Goal: Task Accomplishment & Management: Use online tool/utility

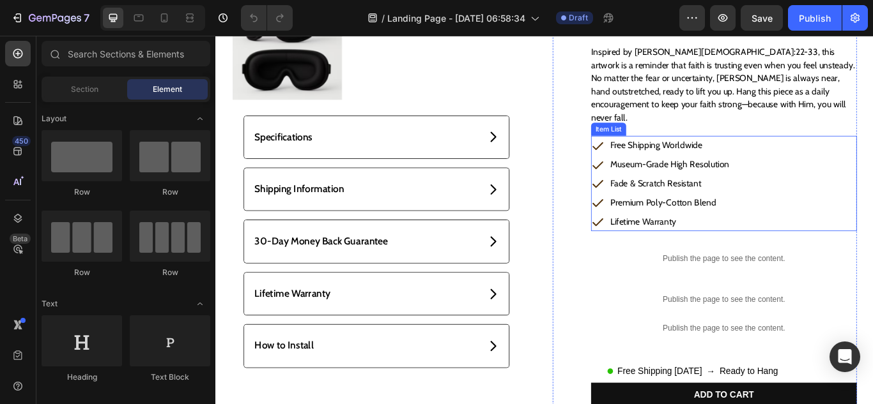
scroll to position [26, 0]
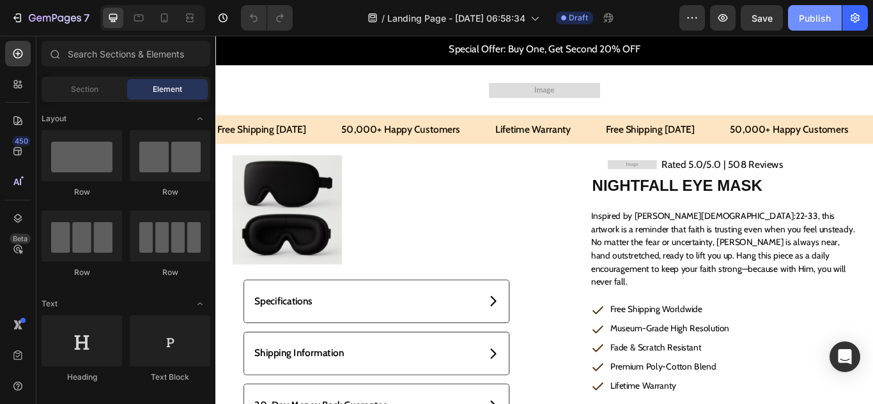
click at [806, 17] on div "Publish" at bounding box center [815, 18] width 32 height 13
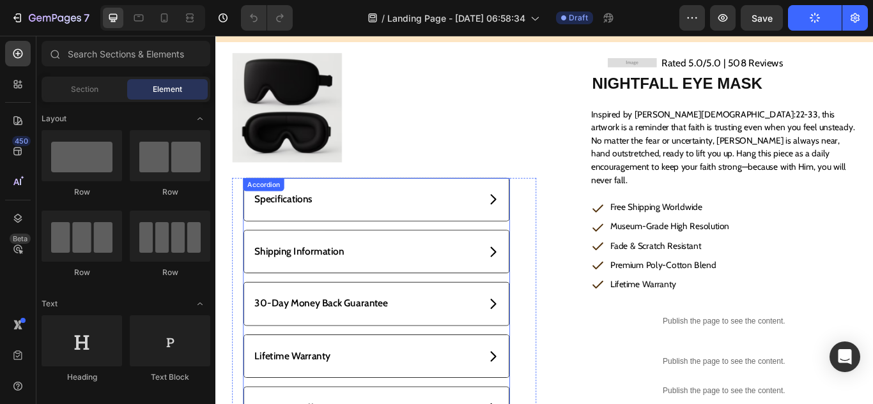
scroll to position [0, 0]
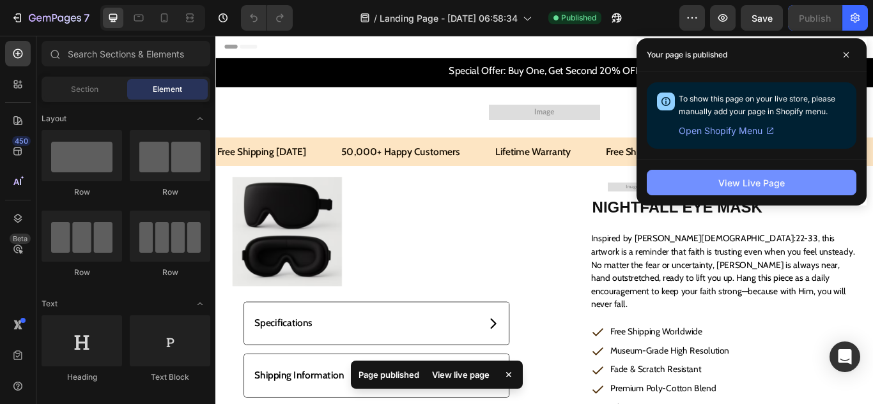
click at [746, 184] on div "View Live Page" at bounding box center [751, 182] width 66 height 13
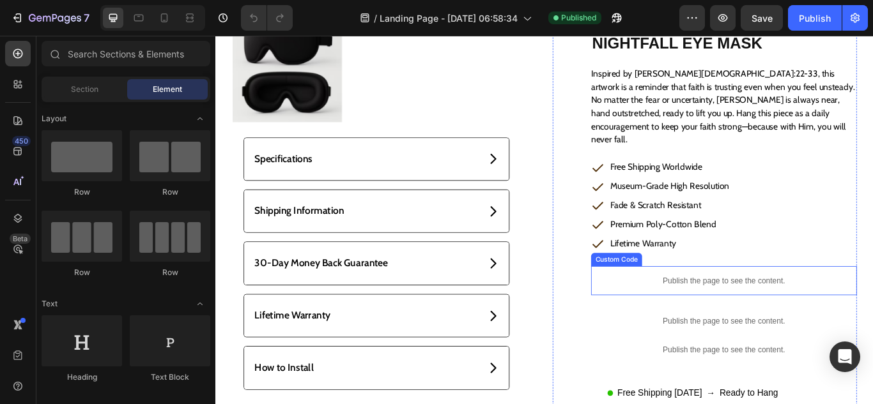
scroll to position [256, 0]
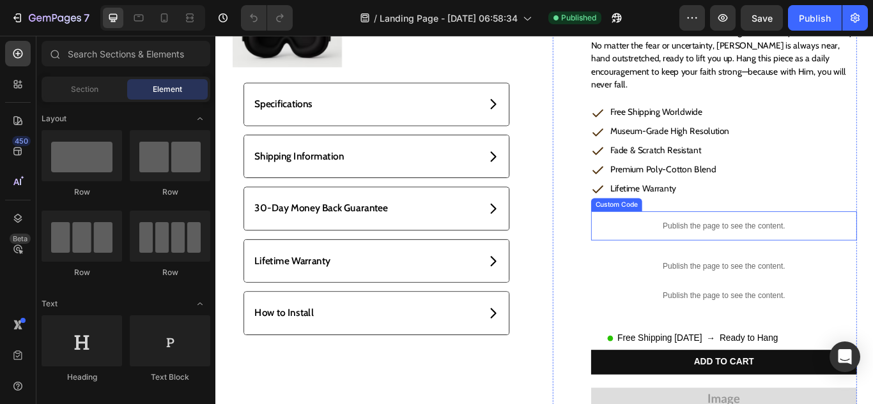
click at [724, 241] on div "Publish the page to see the content." at bounding box center [808, 258] width 310 height 34
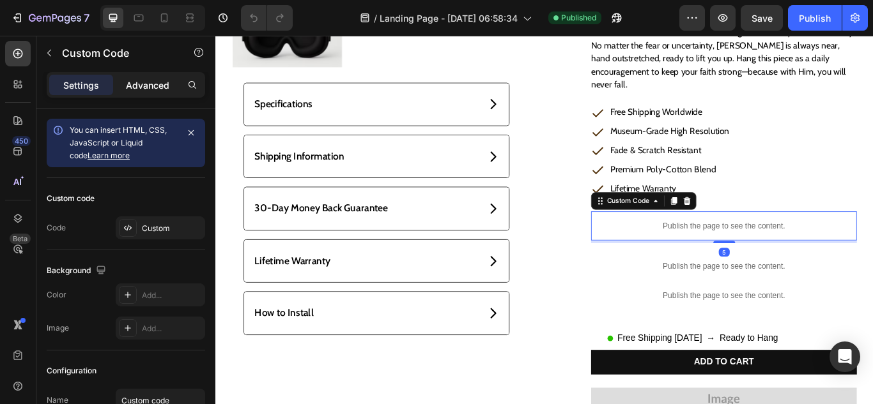
click at [144, 88] on p "Advanced" at bounding box center [147, 85] width 43 height 13
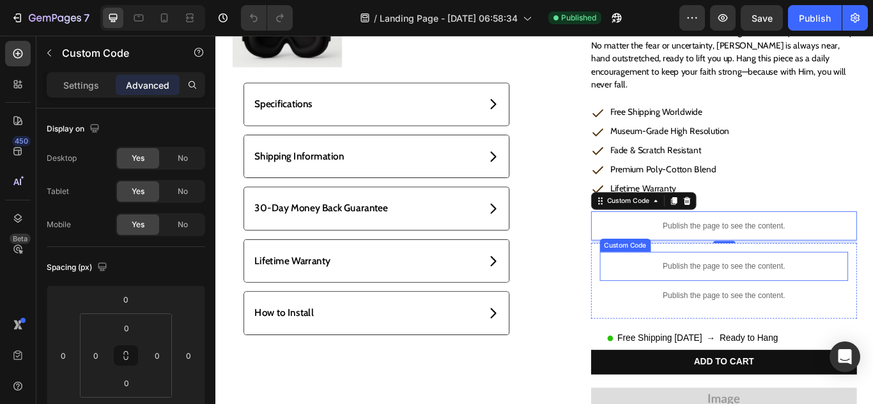
click at [685, 298] on p "Publish the page to see the content." at bounding box center [807, 304] width 289 height 13
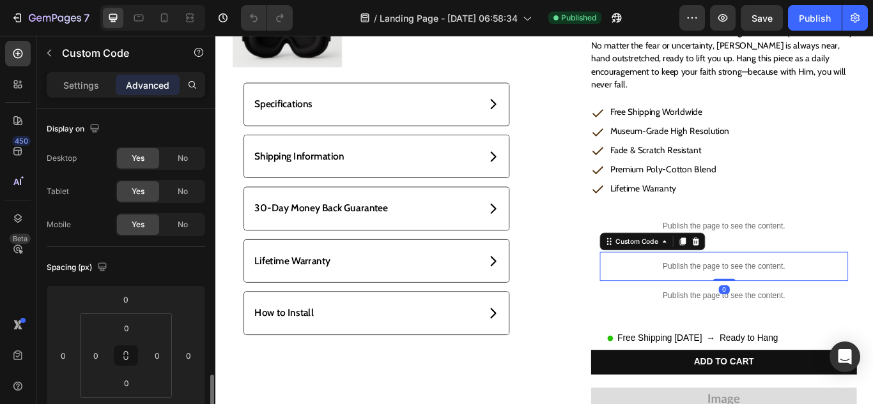
scroll to position [192, 0]
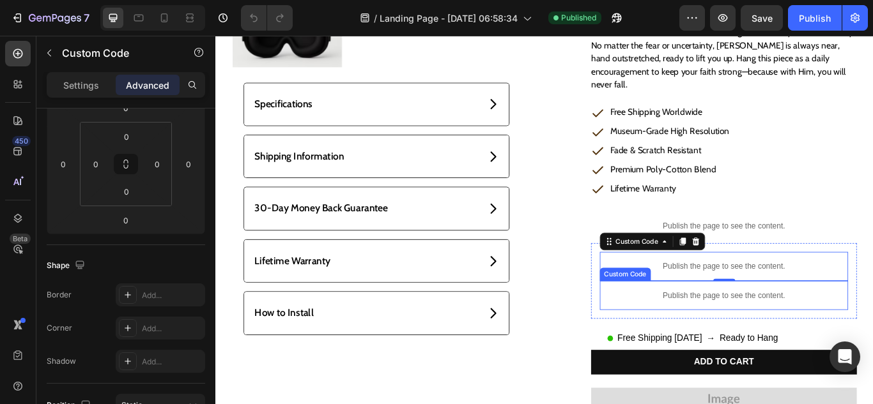
click at [678, 332] on p "Publish the page to see the content." at bounding box center [807, 338] width 289 height 13
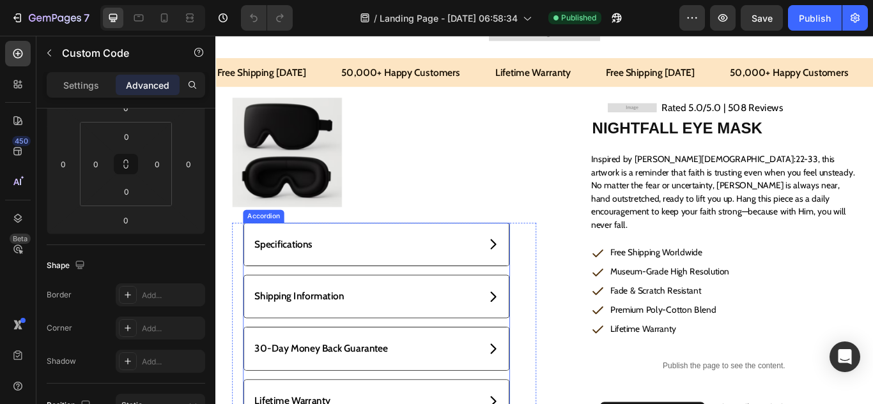
scroll to position [64, 0]
